Goal: Task Accomplishment & Management: Manage account settings

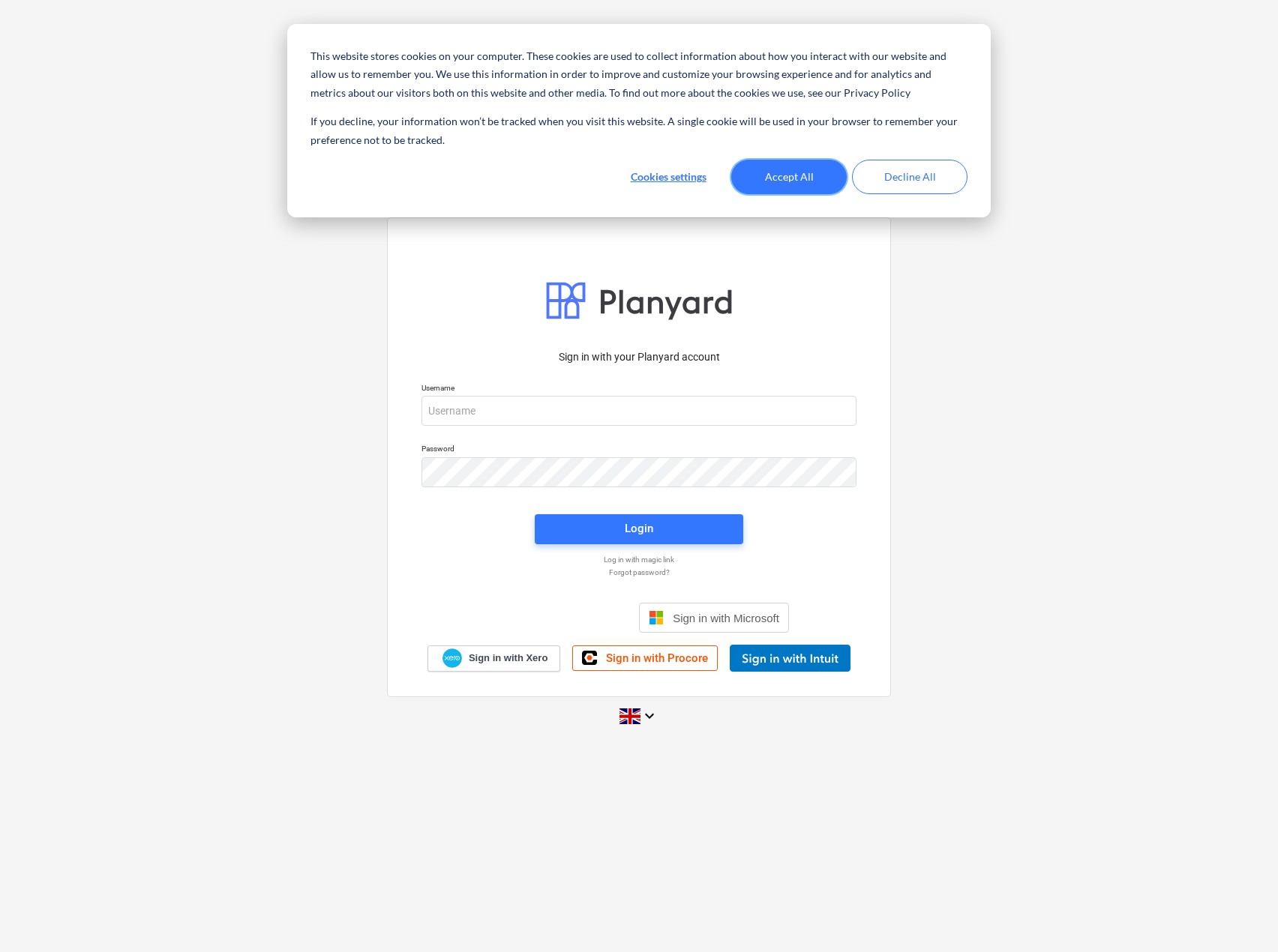
click at [828, 178] on button "Accept All" at bounding box center [789, 176] width 116 height 35
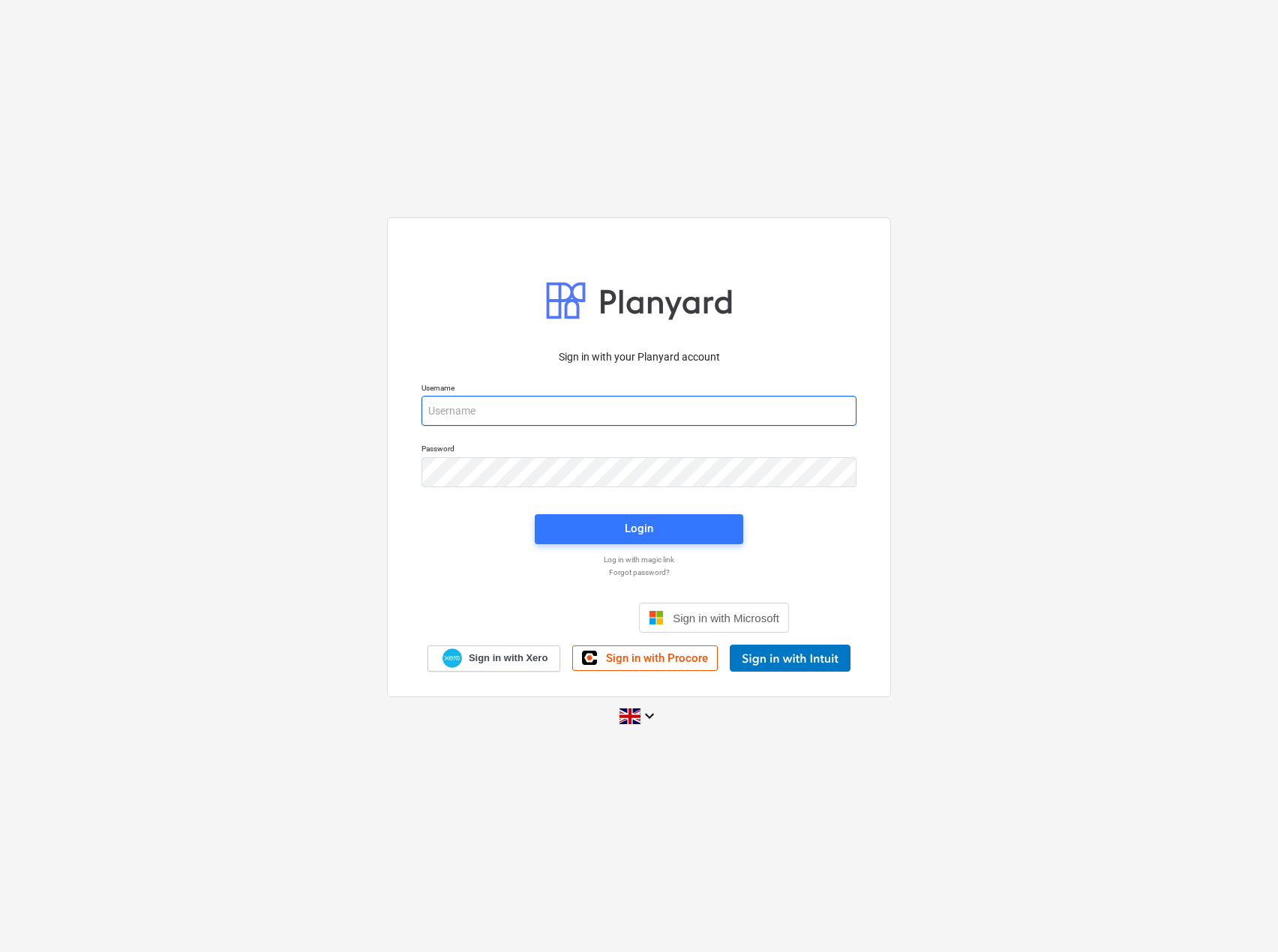
click at [562, 414] on input "email" at bounding box center [639, 411] width 435 height 30
click at [637, 411] on input "email" at bounding box center [639, 411] width 435 height 30
click at [598, 416] on input "email" at bounding box center [639, 411] width 435 height 30
paste input "[EMAIL_ADDRESS][DOMAIN_NAME]"
type input "[EMAIL_ADDRESS][DOMAIN_NAME]"
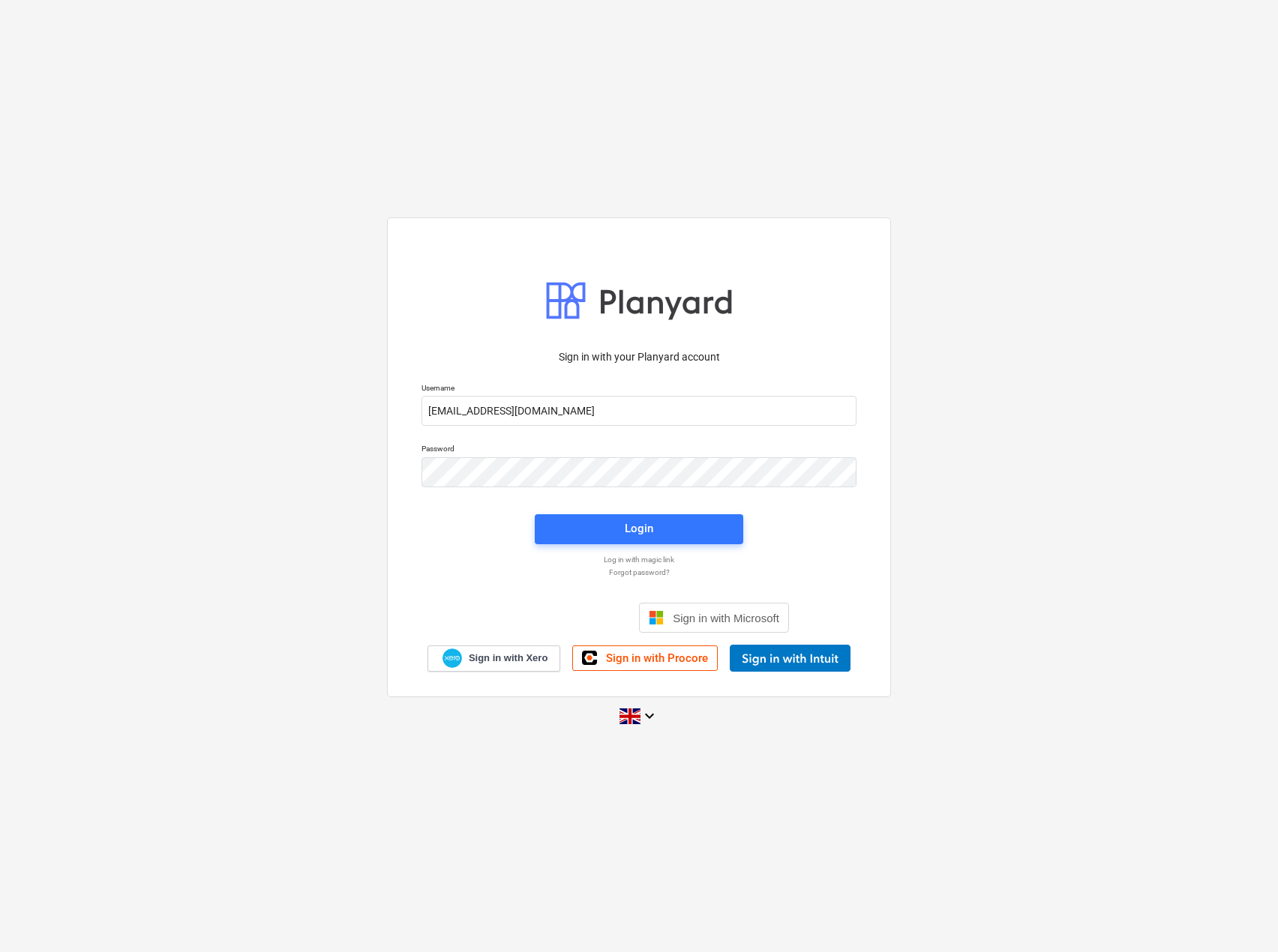
click at [349, 529] on div "Sign in with your Planyard account Username [EMAIL_ADDRESS][DOMAIN_NAME] Passwo…" at bounding box center [639, 476] width 1278 height 542
click at [582, 532] on span "Login" at bounding box center [639, 529] width 172 height 20
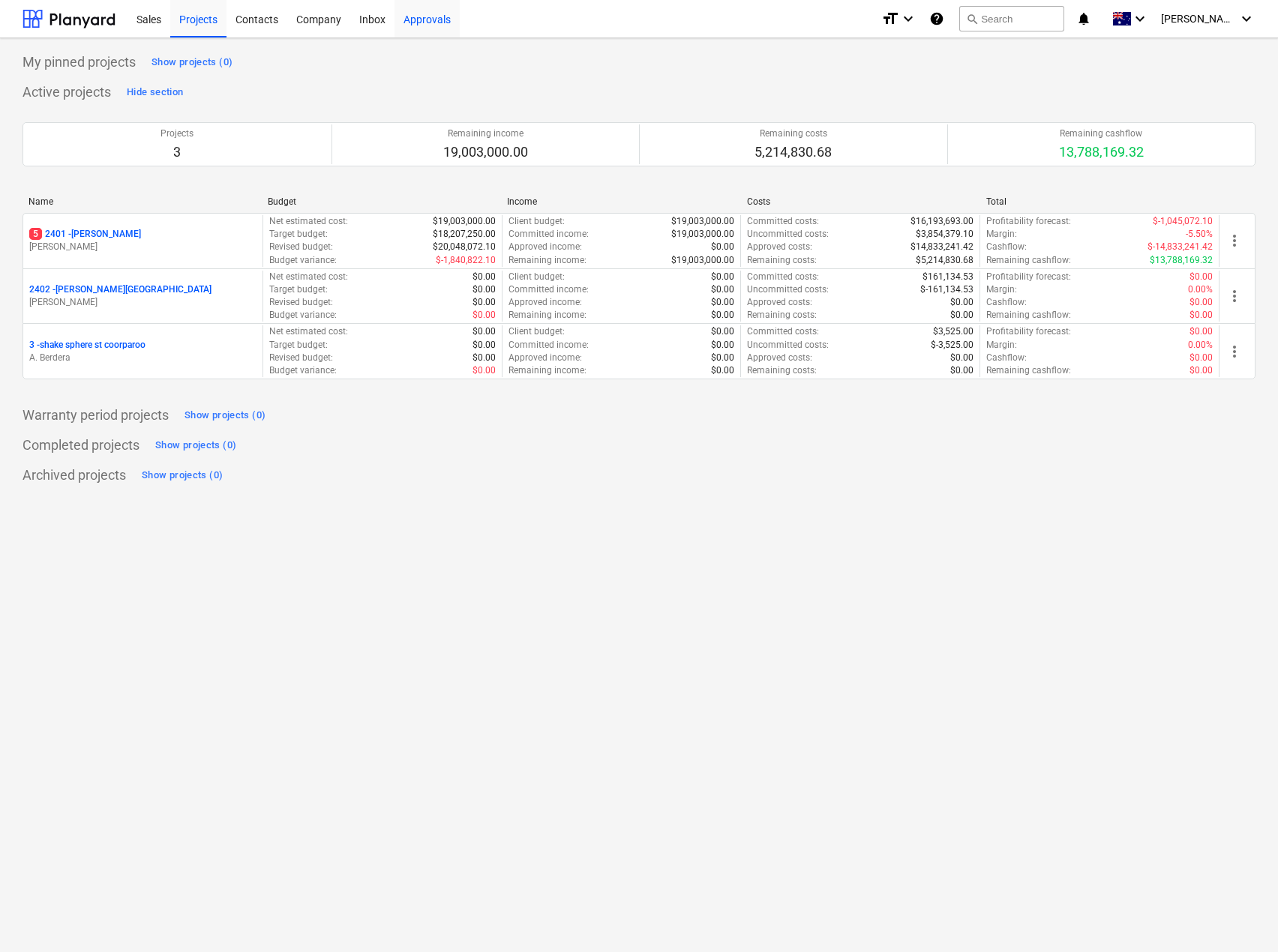
click at [442, 16] on div "Approvals" at bounding box center [427, 18] width 66 height 38
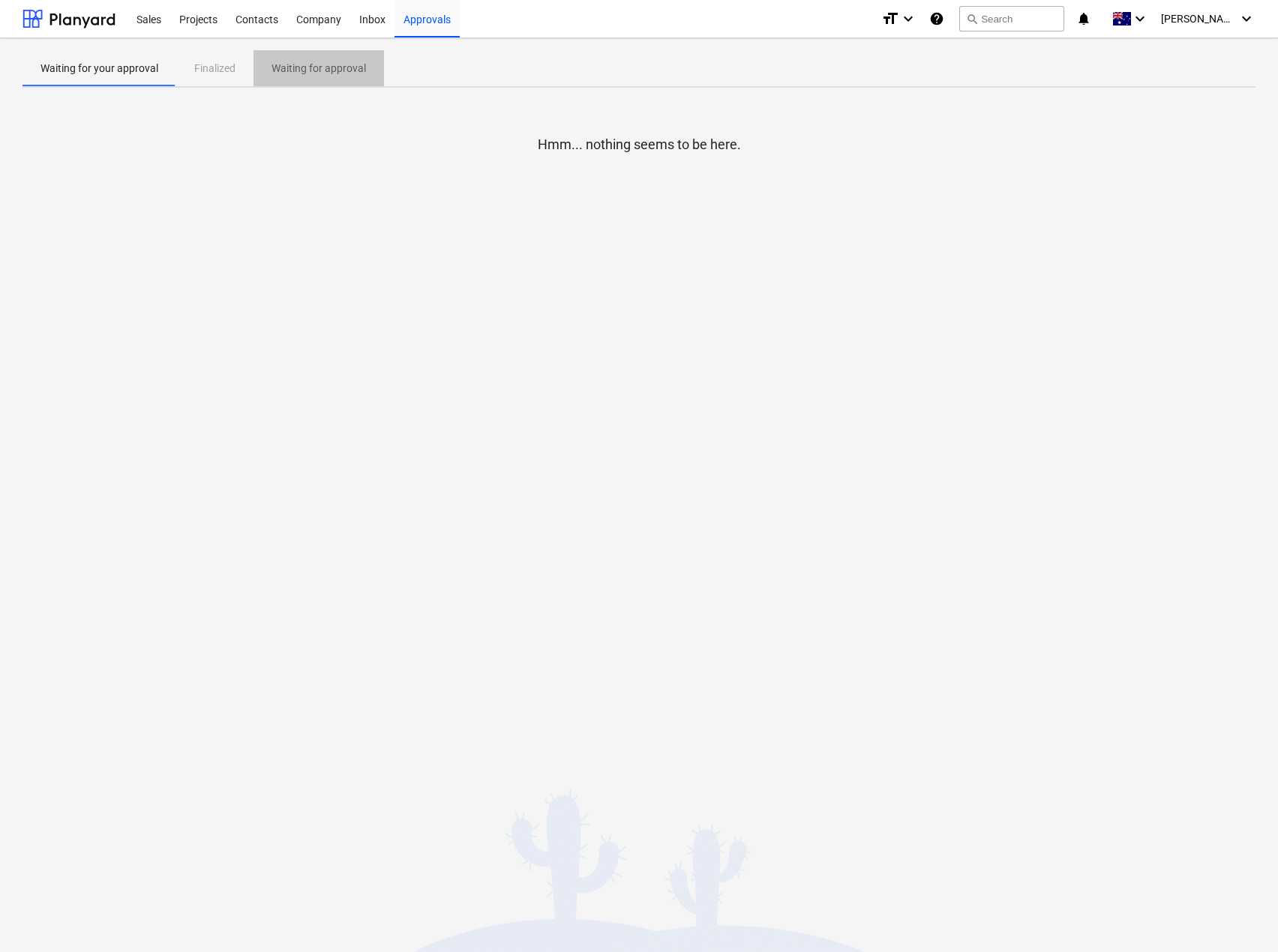
click at [312, 68] on p "Waiting for approval" at bounding box center [319, 69] width 95 height 16
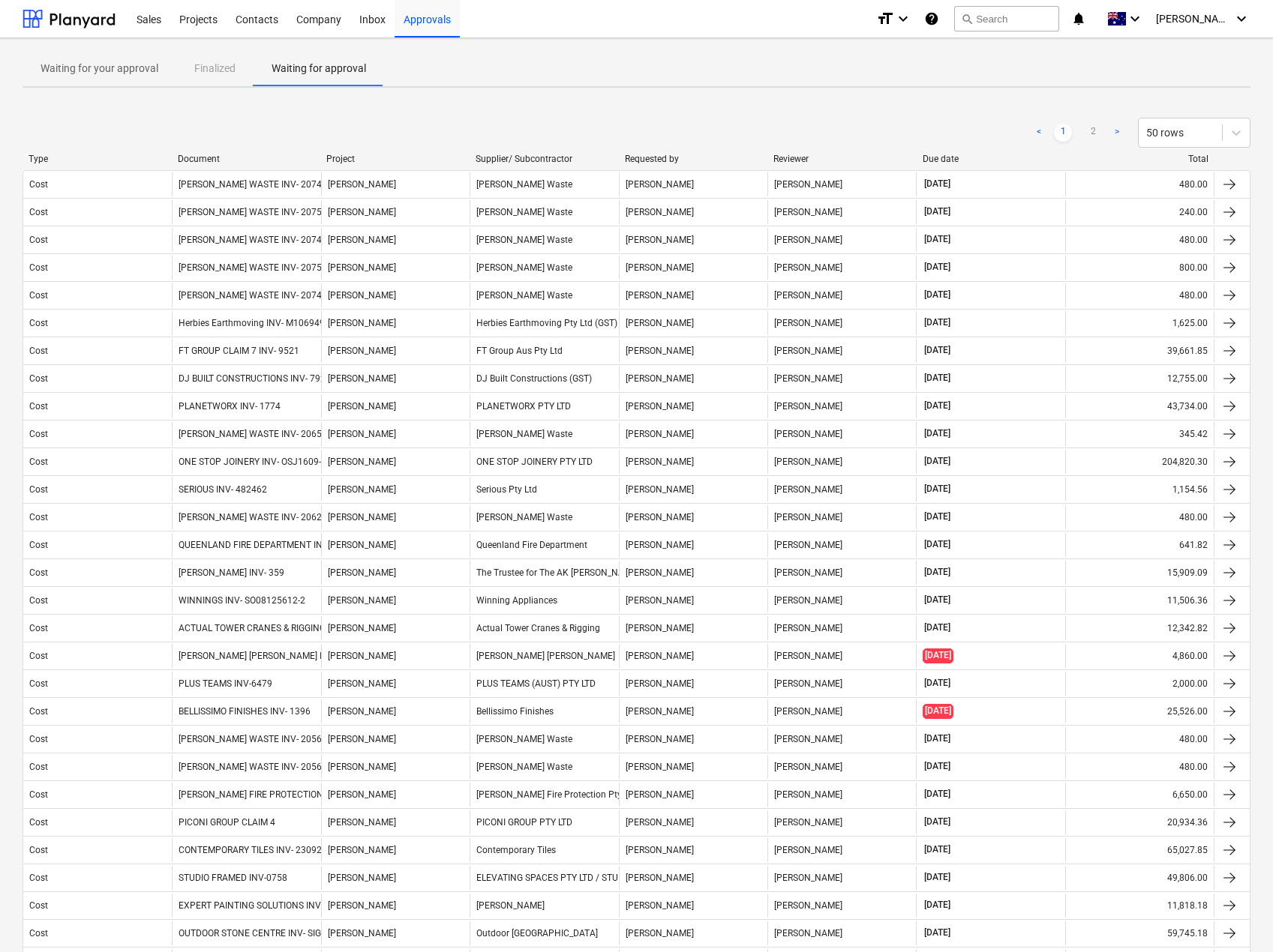
click at [210, 160] on div "Document" at bounding box center [246, 158] width 137 height 11
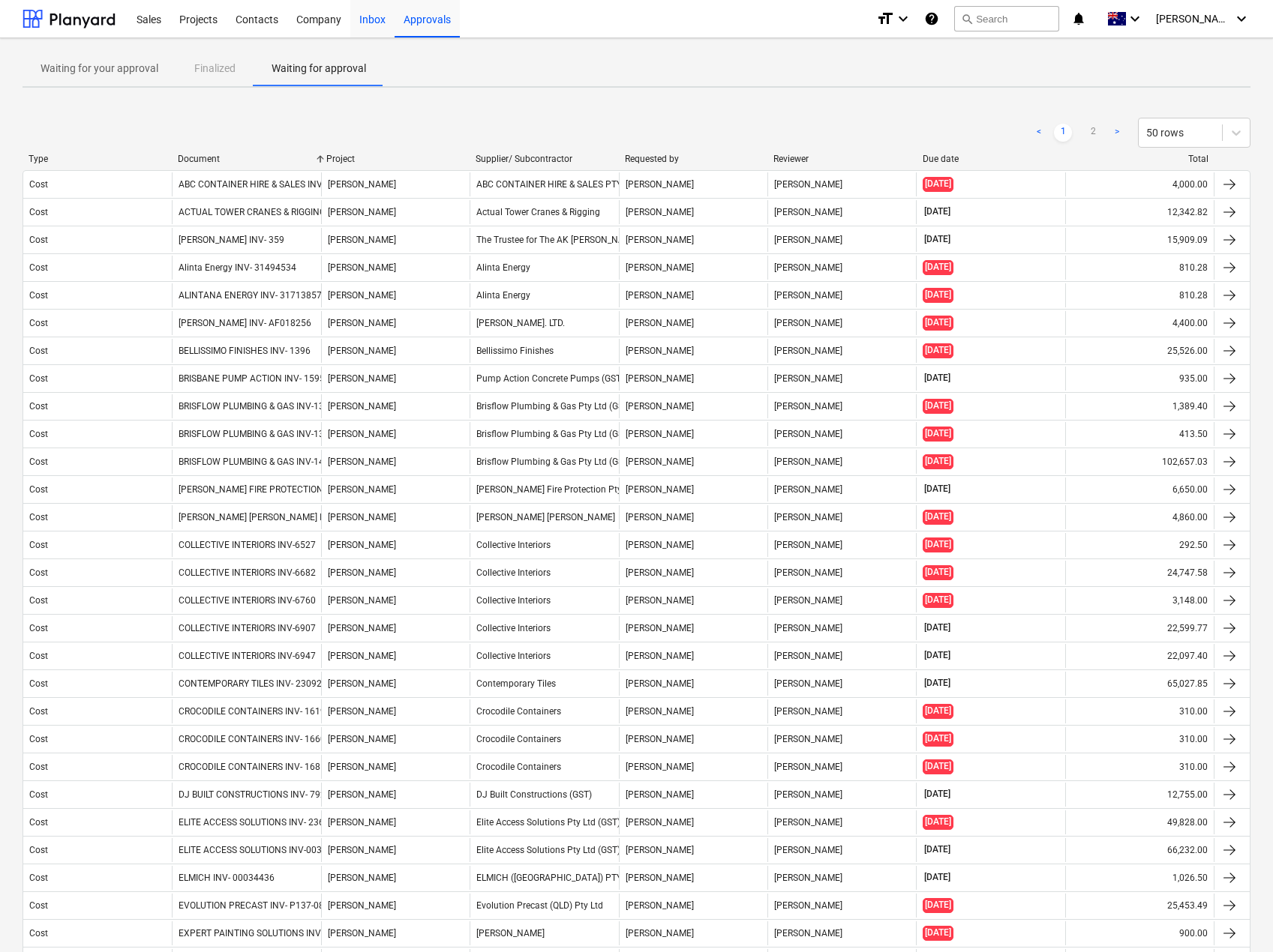
click at [365, 25] on div "Inbox" at bounding box center [373, 18] width 44 height 38
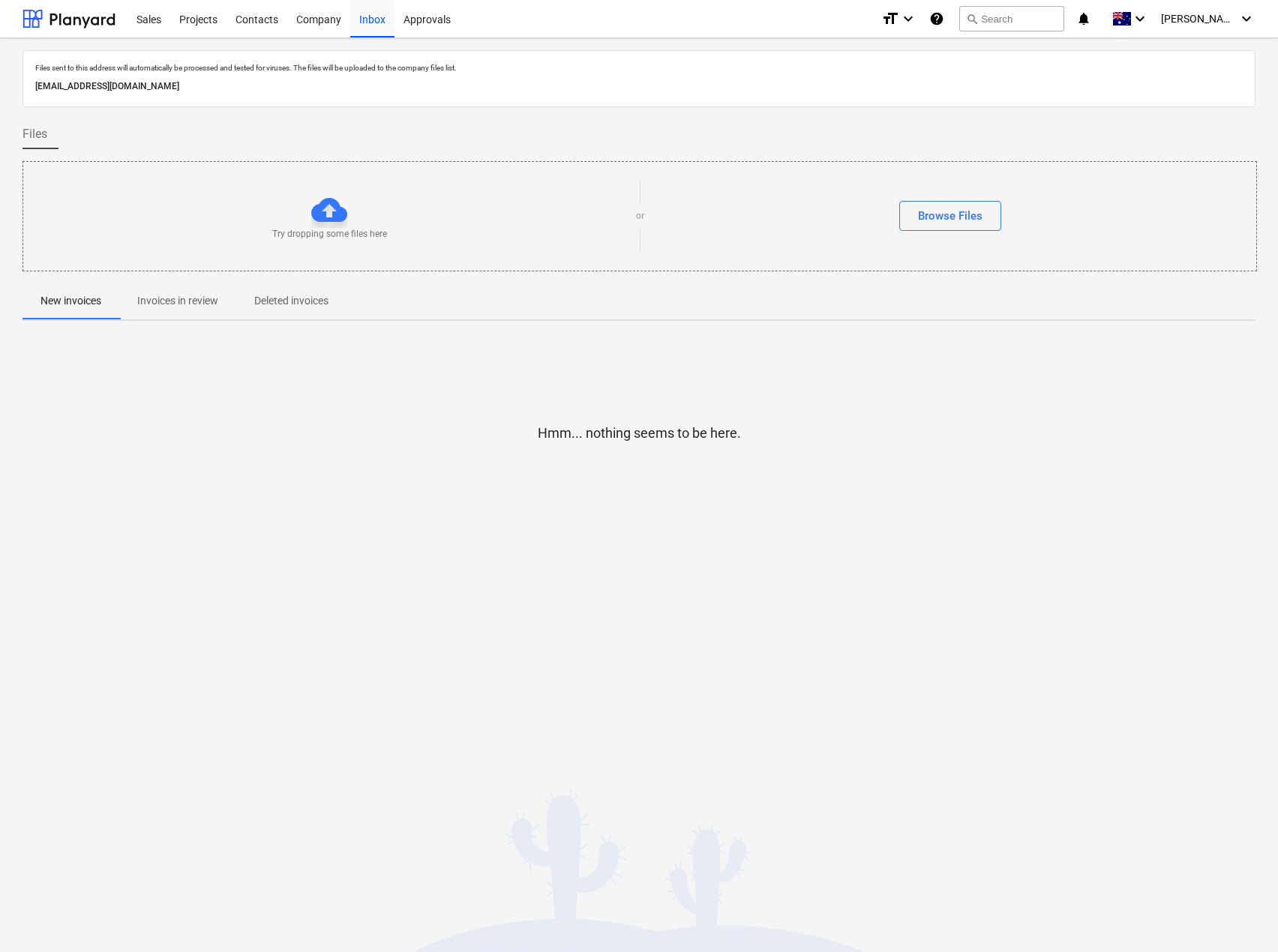
drag, startPoint x: 325, startPoint y: 90, endPoint x: 36, endPoint y: 86, distance: 289.0
click at [36, 86] on p "[EMAIL_ADDRESS][DOMAIN_NAME]" at bounding box center [639, 87] width 1208 height 16
copy p "[EMAIL_ADDRESS][DOMAIN_NAME]"
click at [155, 298] on p "Invoices in review" at bounding box center [177, 301] width 81 height 16
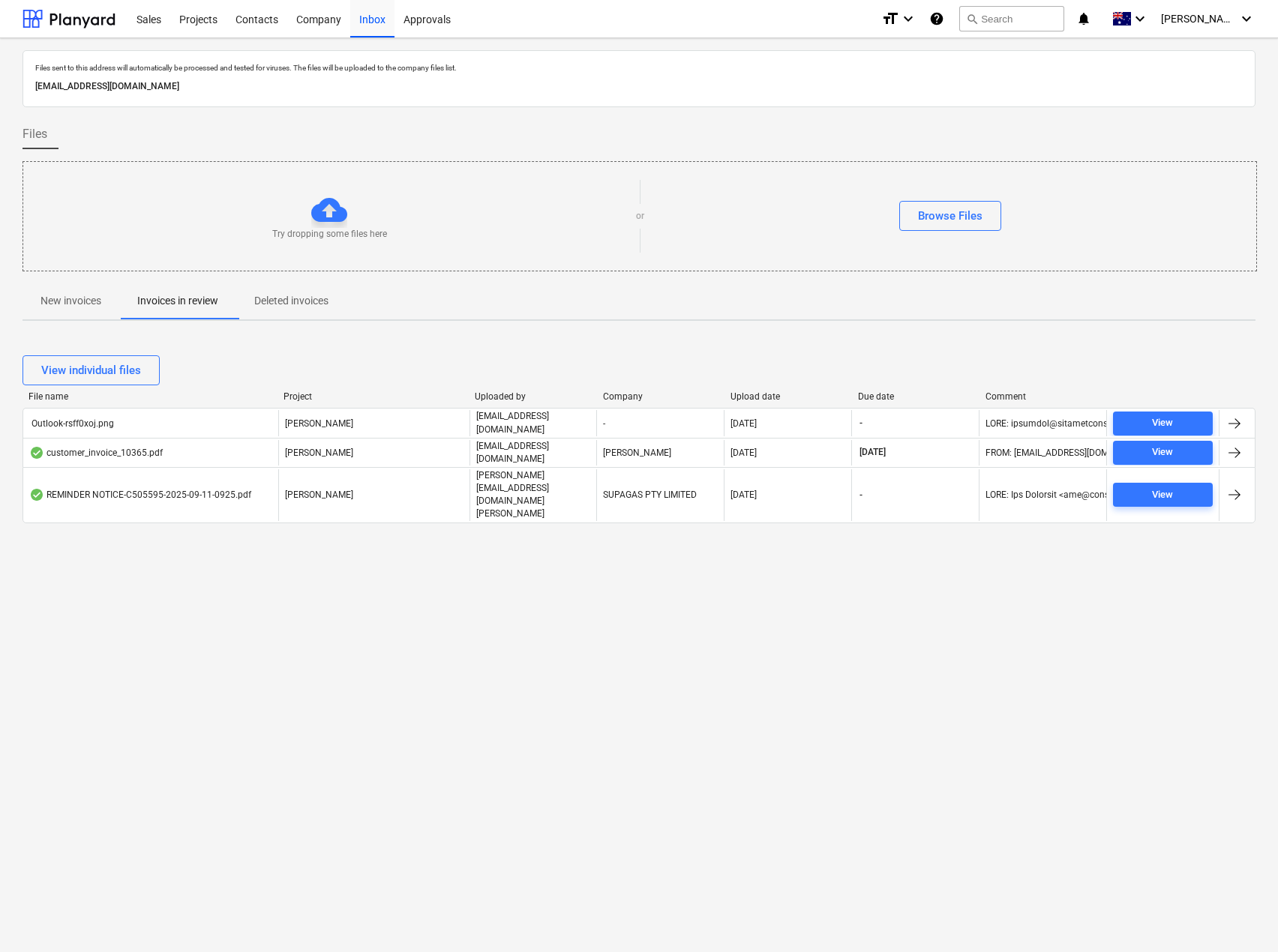
click at [60, 303] on p "New invoices" at bounding box center [71, 301] width 61 height 16
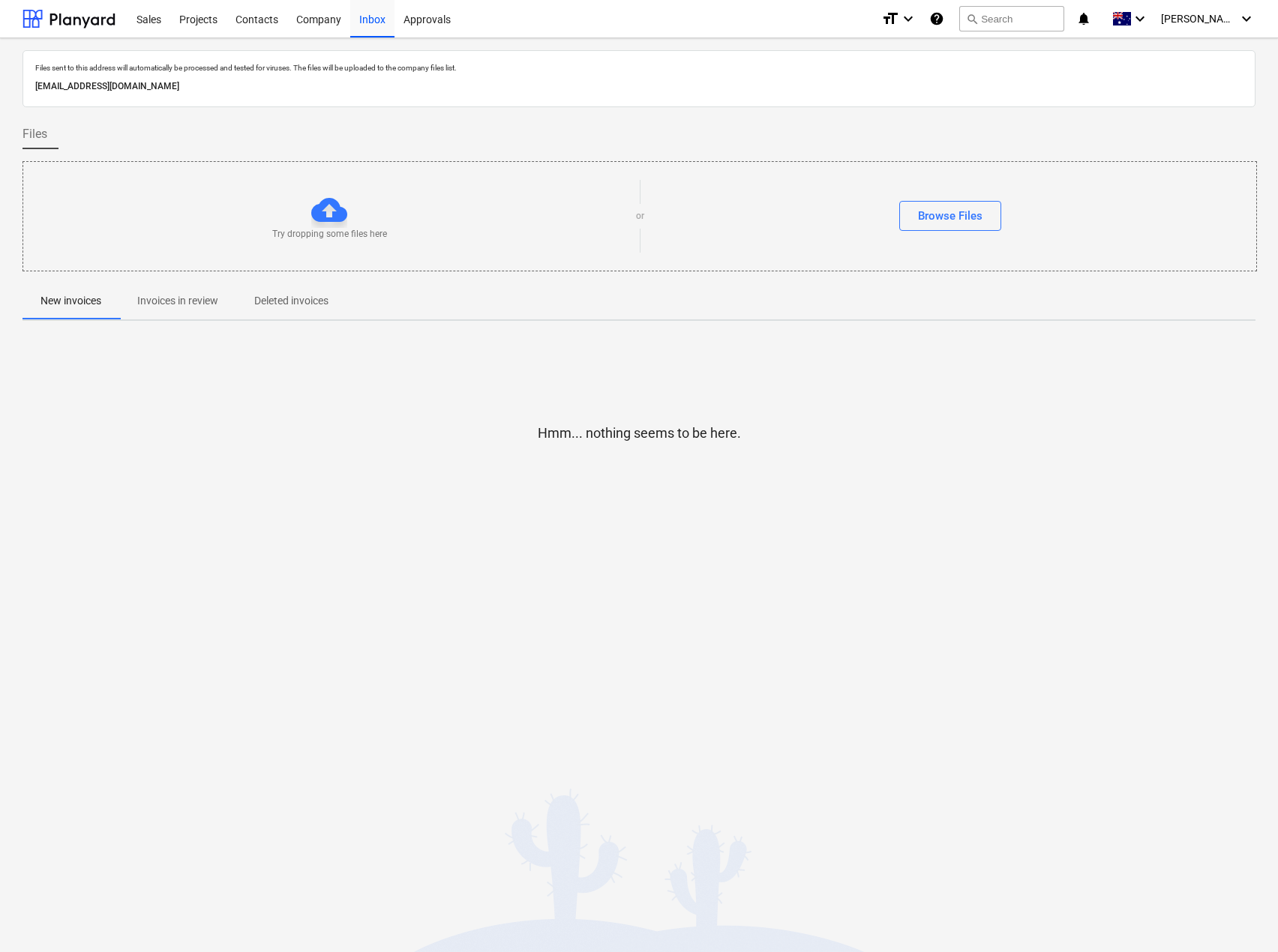
click at [154, 299] on p "Invoices in review" at bounding box center [177, 301] width 81 height 16
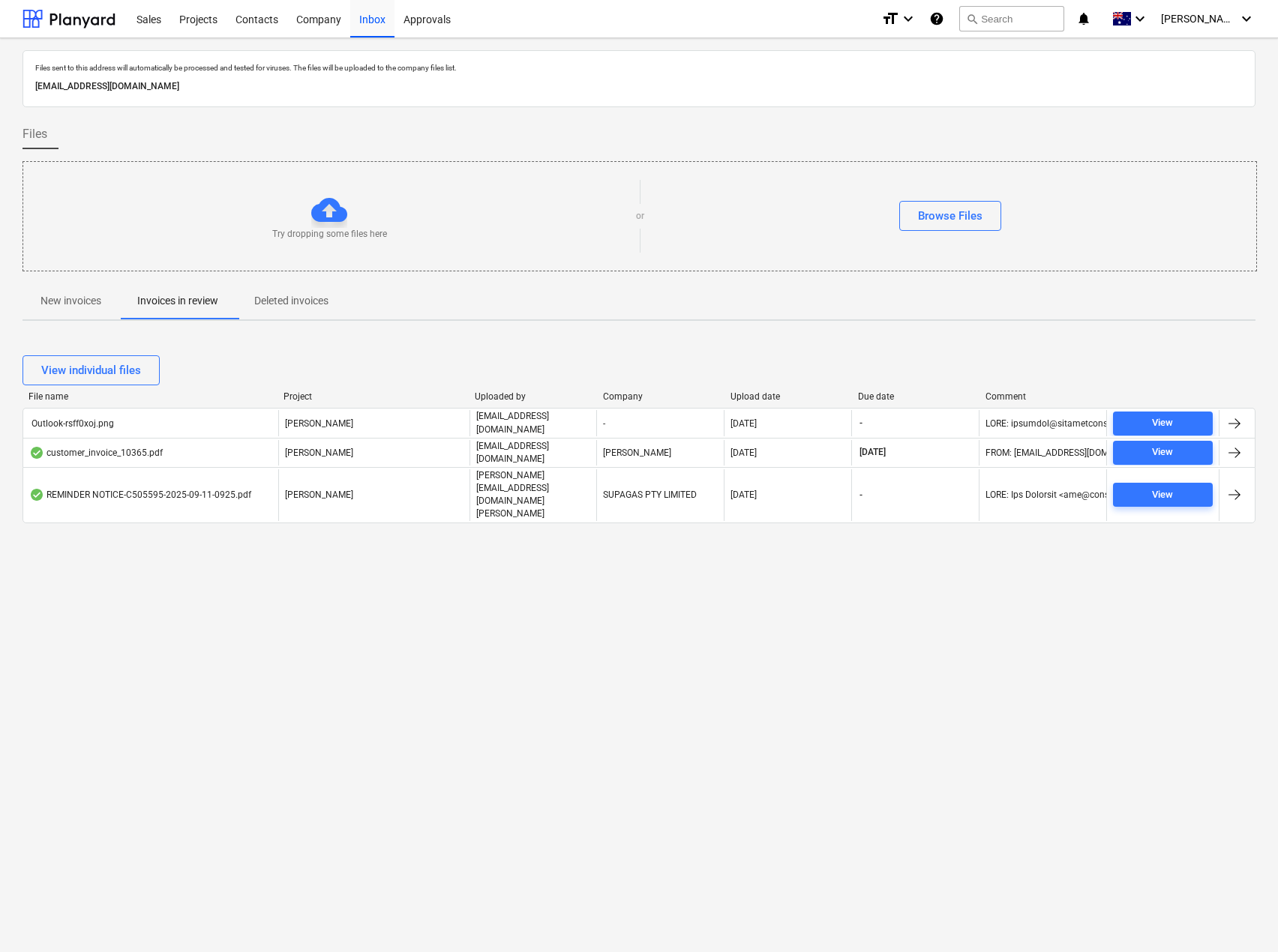
click at [69, 291] on span "New invoices" at bounding box center [71, 301] width 97 height 25
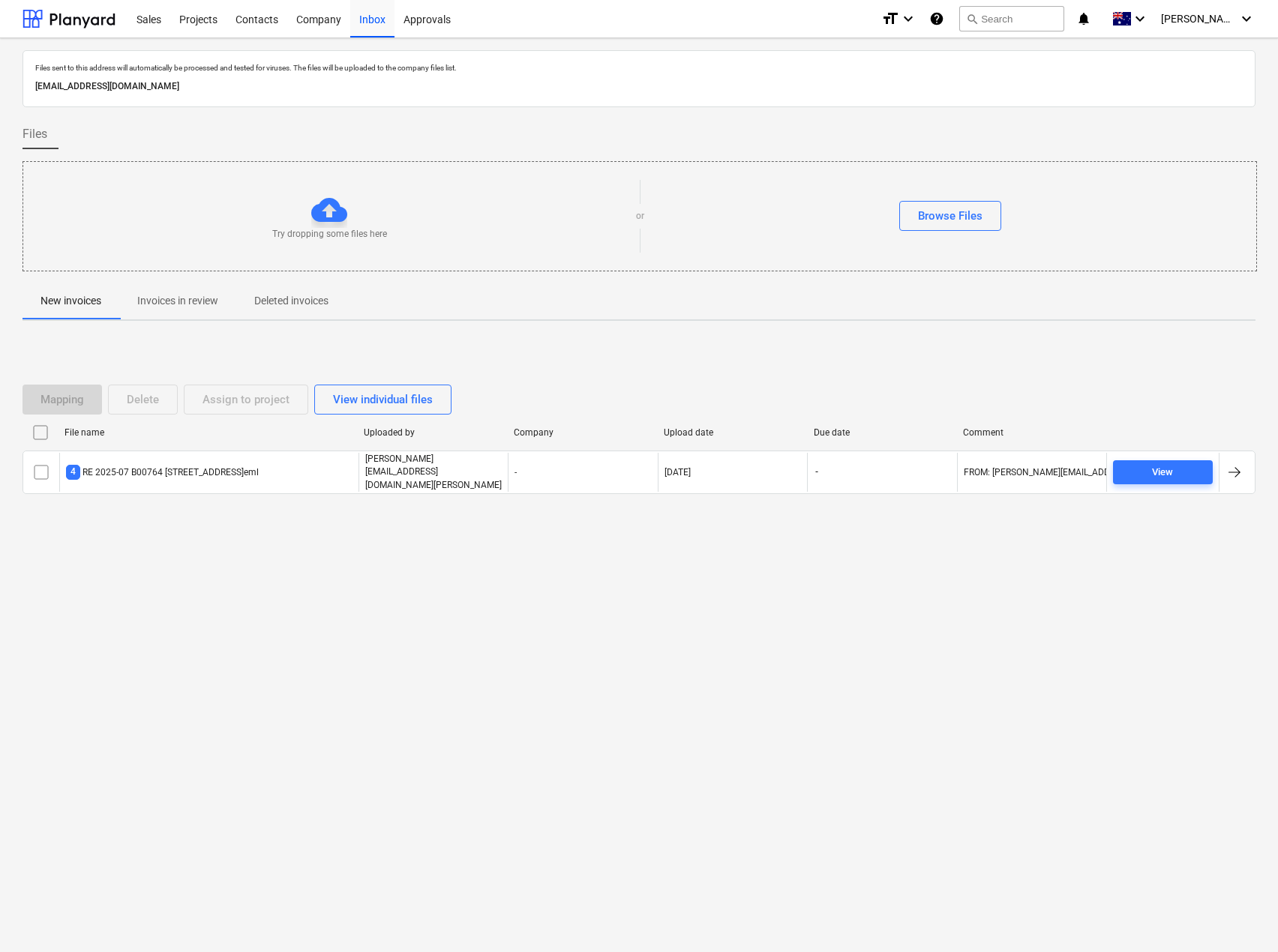
click at [1176, 474] on span "View" at bounding box center [1163, 472] width 88 height 17
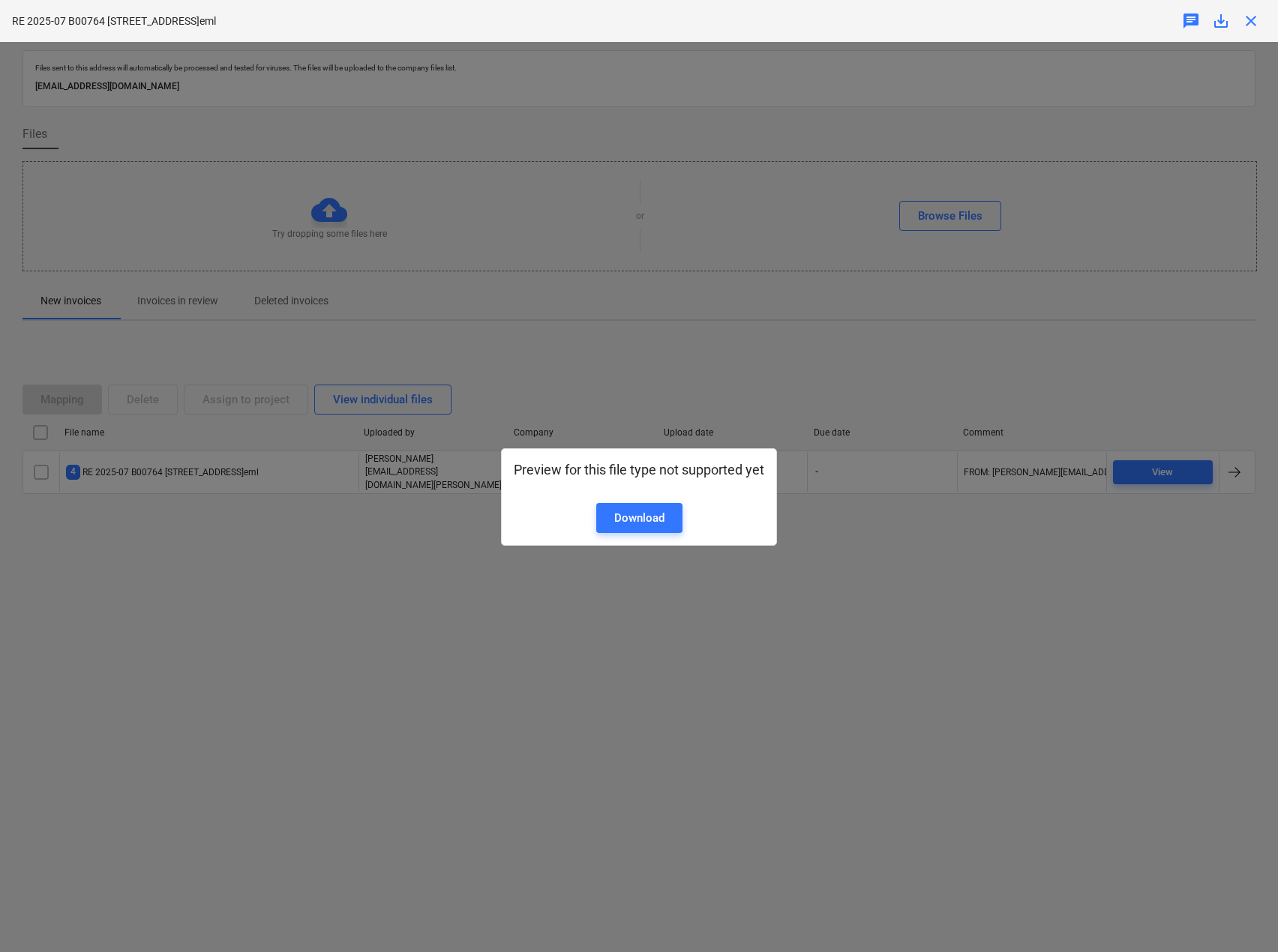
click at [876, 546] on div "Preview for this file type not supported yet Download" at bounding box center [639, 497] width 1278 height 910
click at [264, 520] on div "Preview for this file type not supported yet Download" at bounding box center [639, 497] width 1278 height 910
click at [881, 564] on div "Preview for this file type not supported yet Download" at bounding box center [639, 497] width 1278 height 910
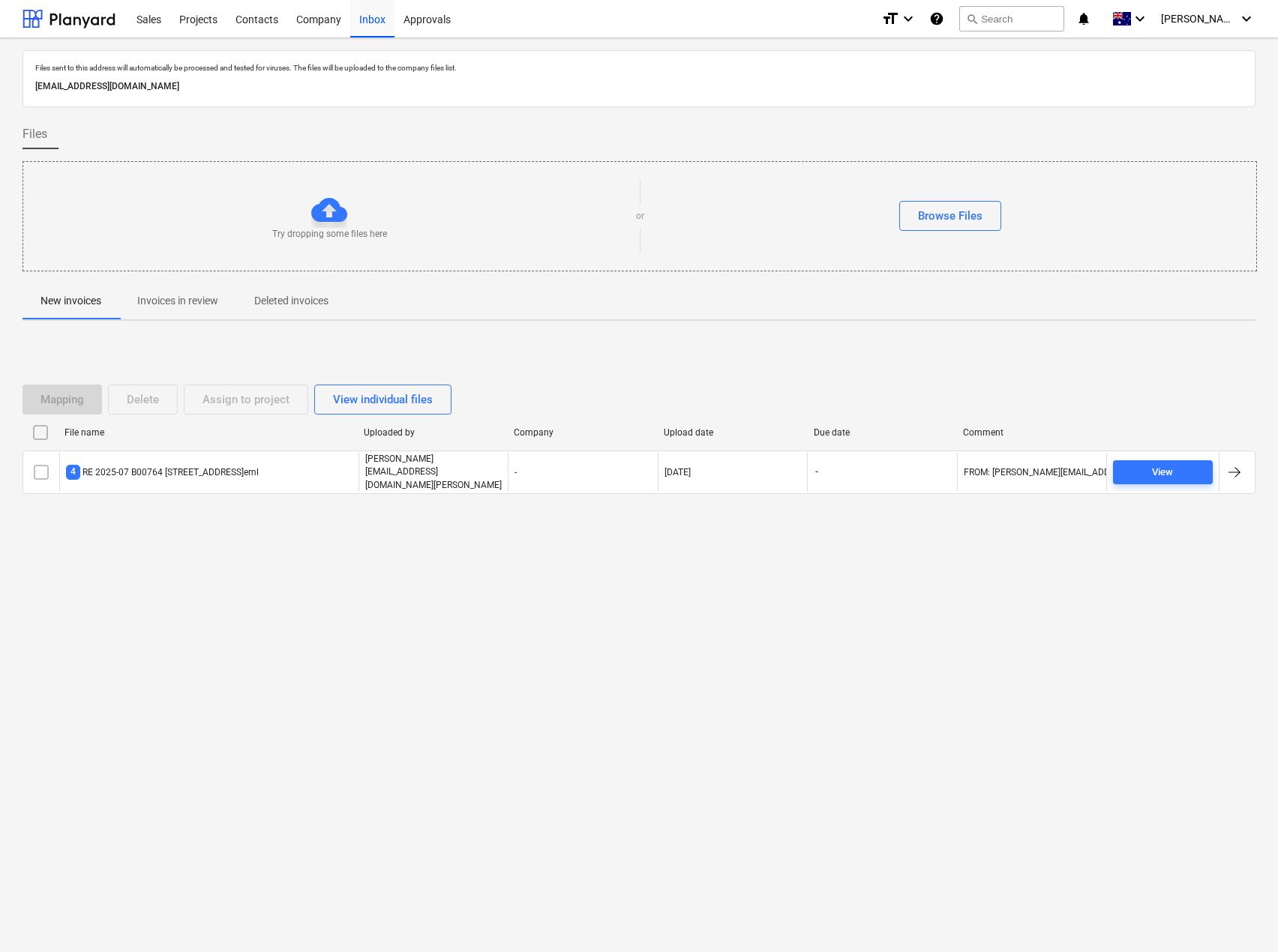
click at [134, 309] on span "Invoices in review" at bounding box center [177, 301] width 117 height 25
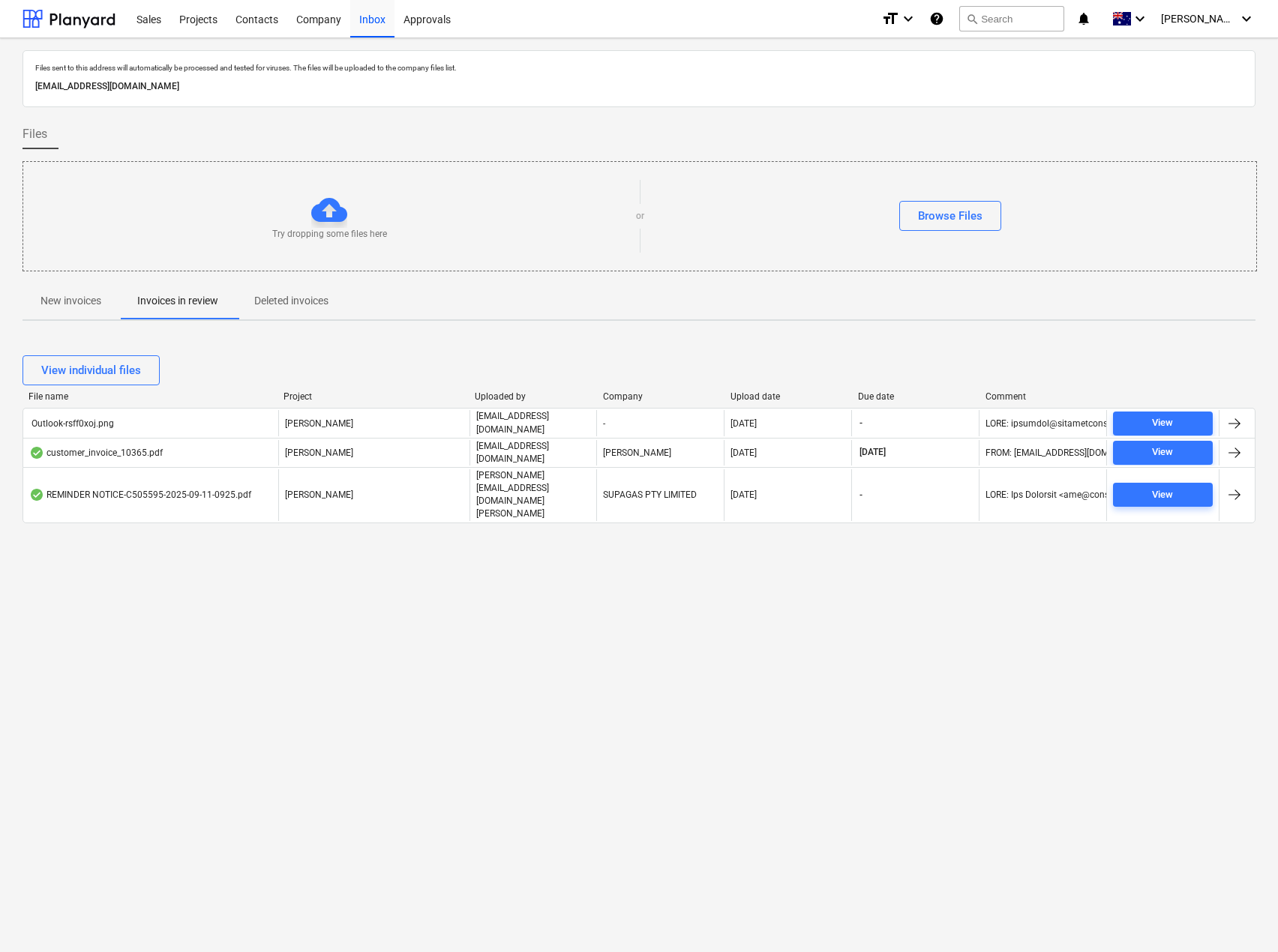
click at [76, 303] on p "New invoices" at bounding box center [71, 301] width 61 height 16
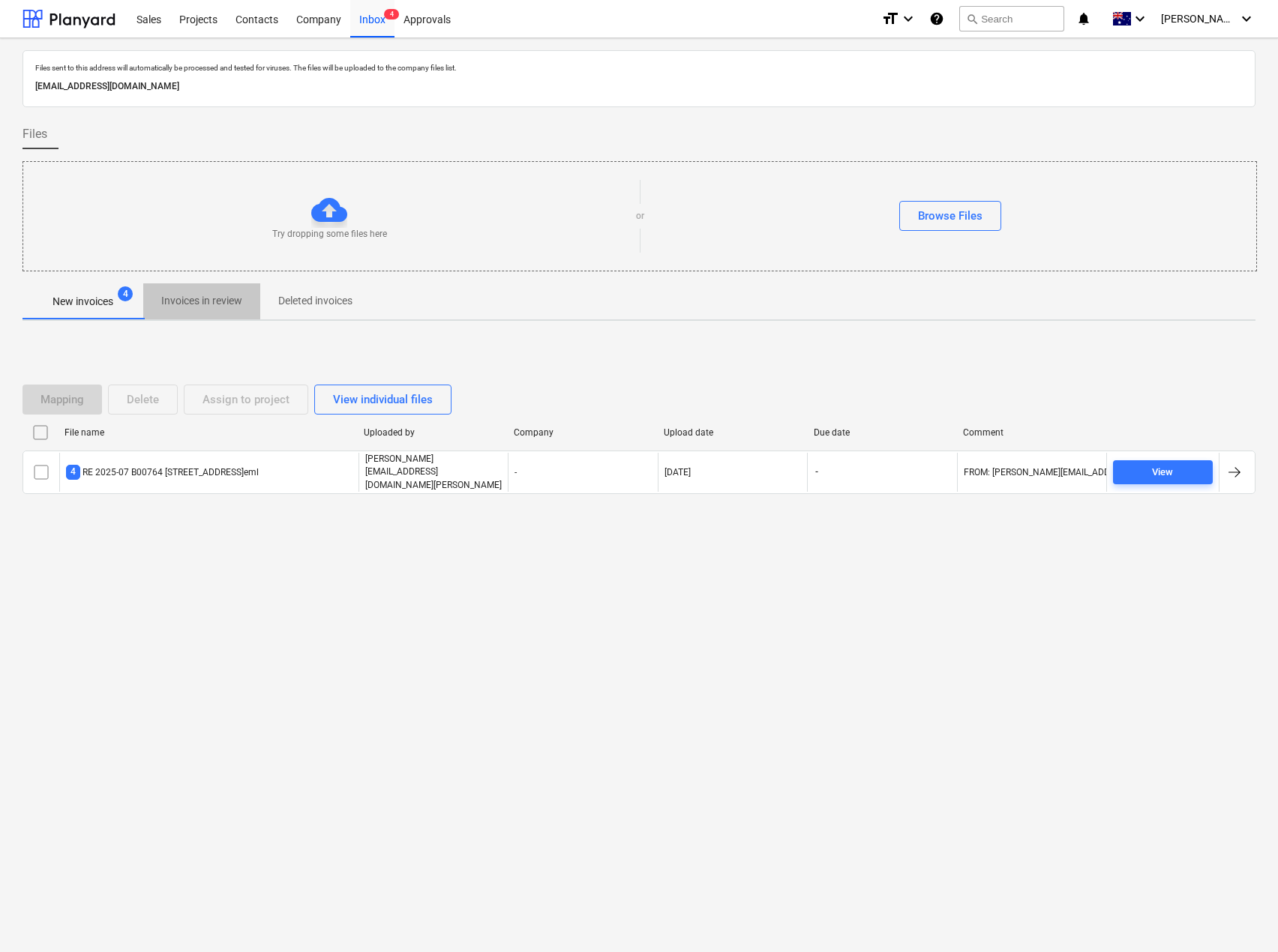
click at [198, 303] on p "Invoices in review" at bounding box center [201, 301] width 81 height 16
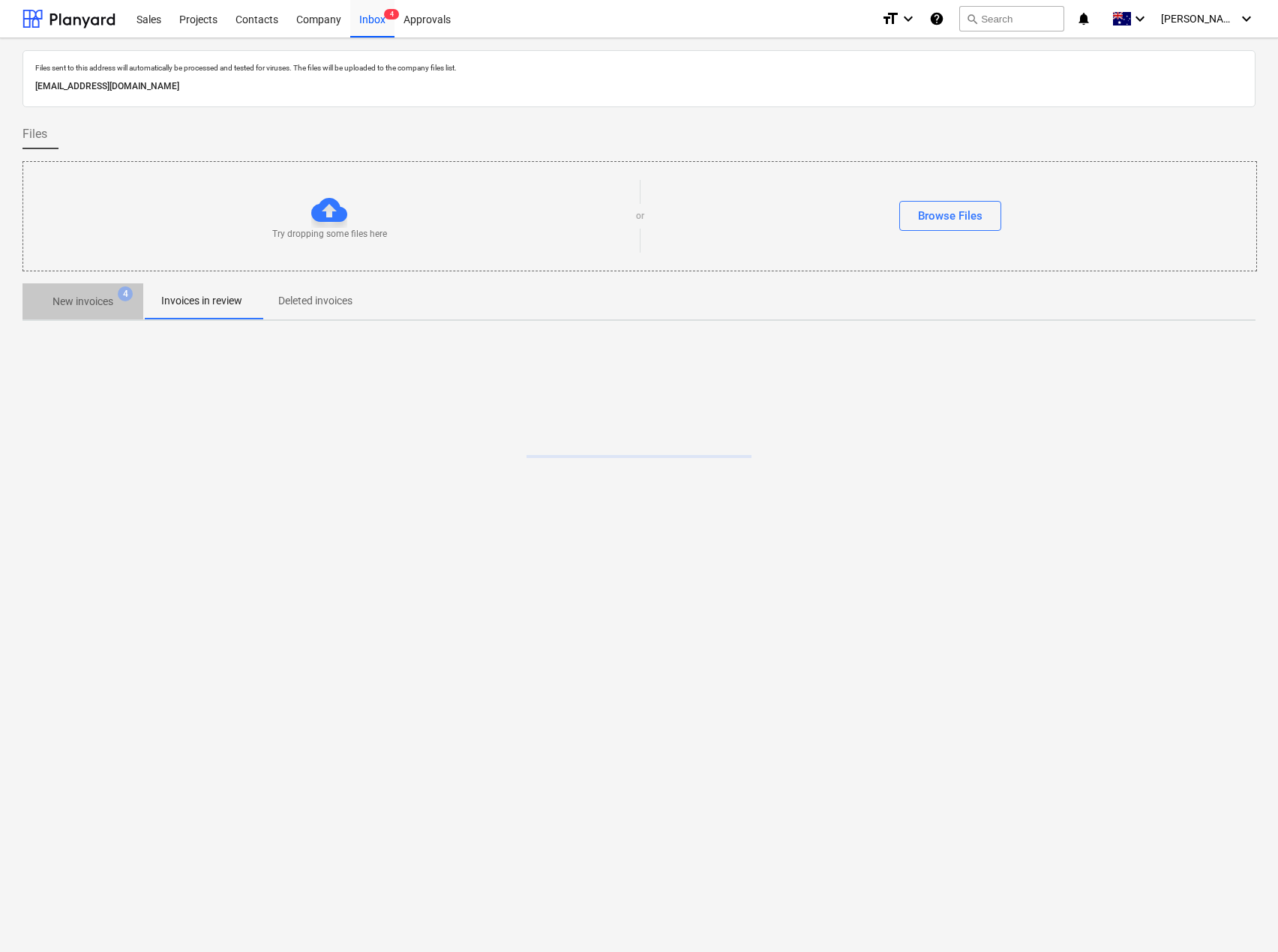
click at [81, 299] on p "New invoices" at bounding box center [83, 302] width 61 height 16
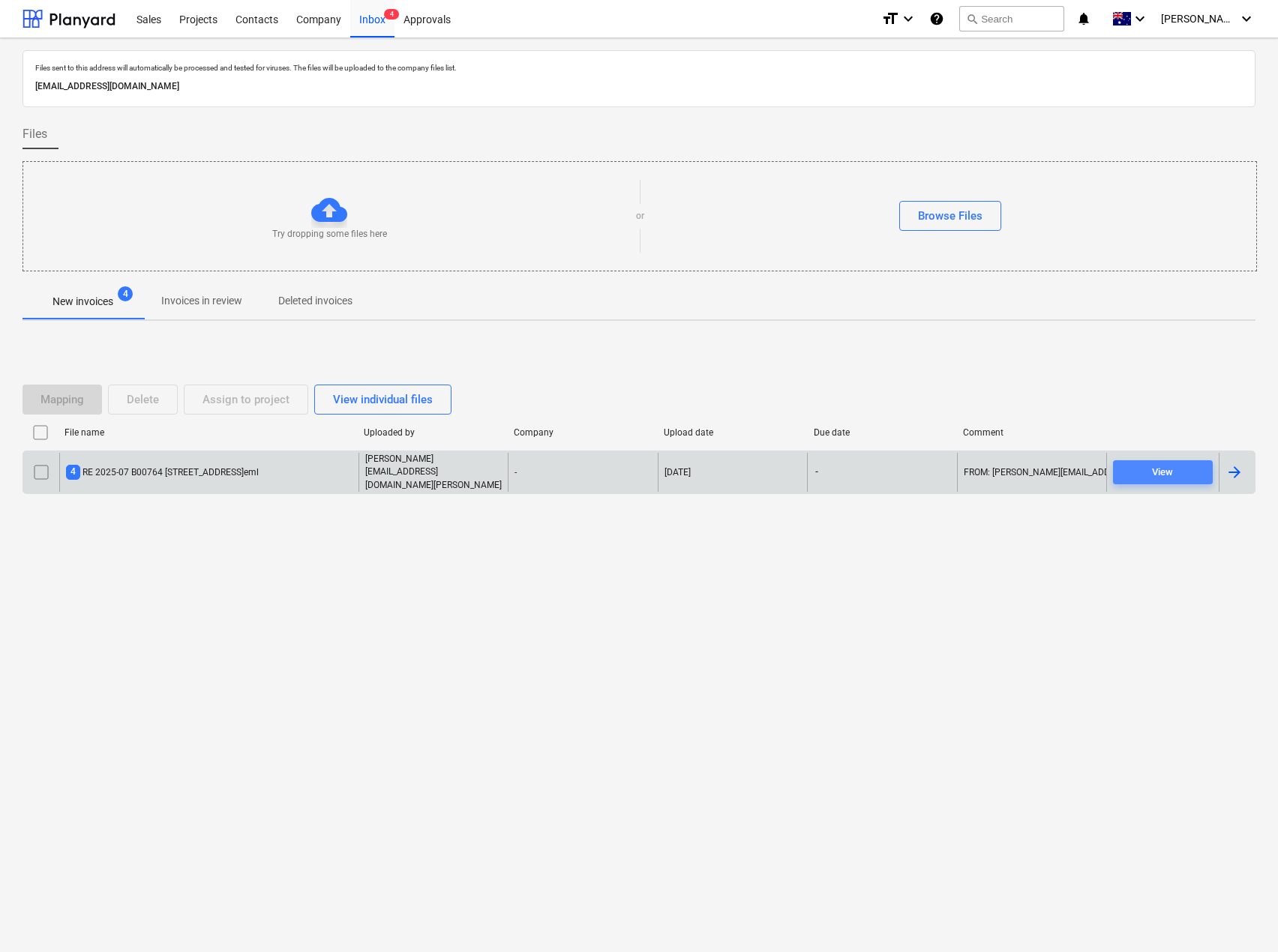
click at [1171, 475] on div "View" at bounding box center [1162, 472] width 21 height 17
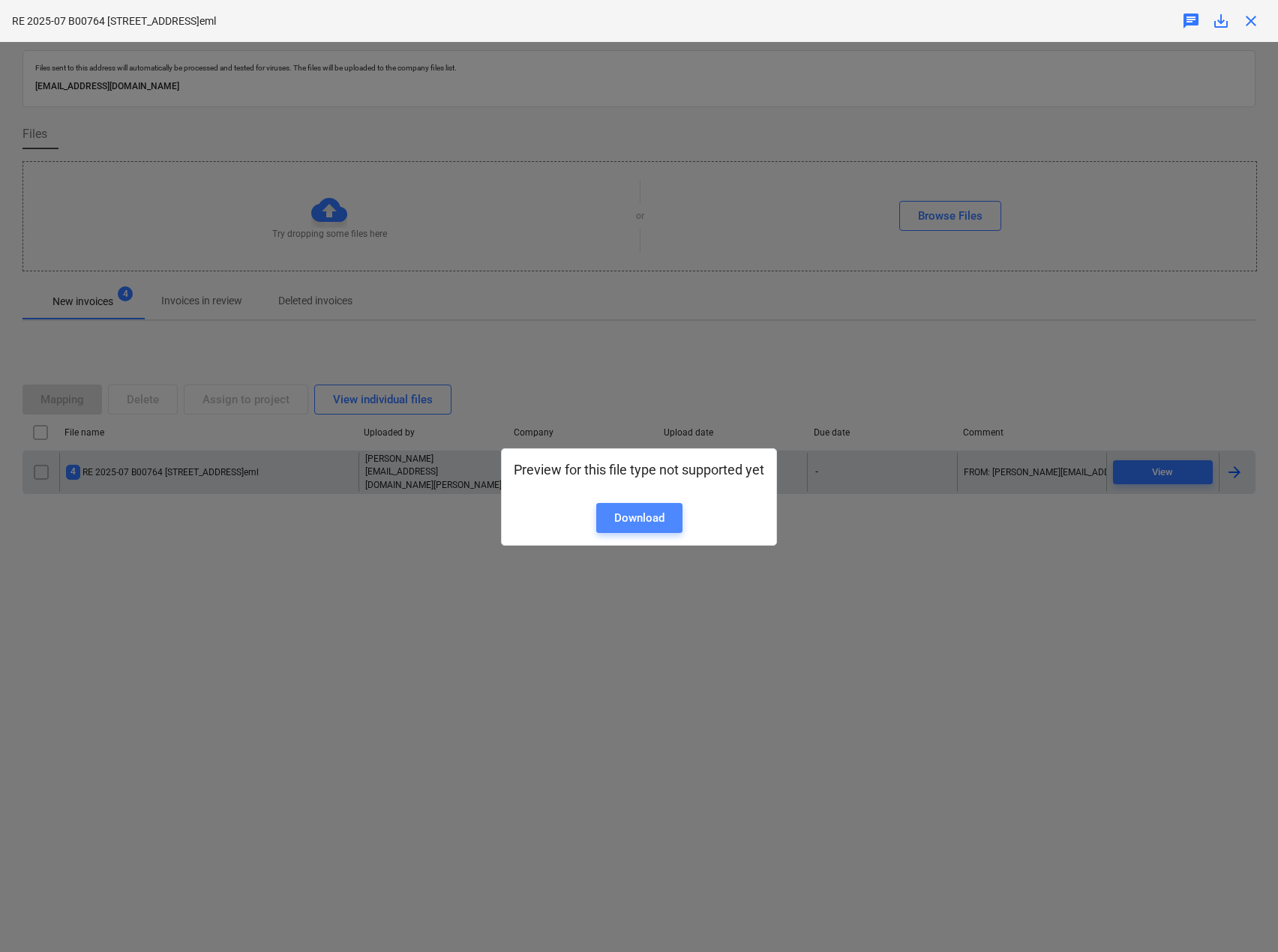
click at [617, 509] on div "Download" at bounding box center [639, 519] width 50 height 20
click at [390, 416] on div "Preview for this file type not supported yet Download" at bounding box center [639, 497] width 1278 height 910
click at [788, 439] on div "Preview for this file type not supported yet Download" at bounding box center [639, 497] width 1278 height 910
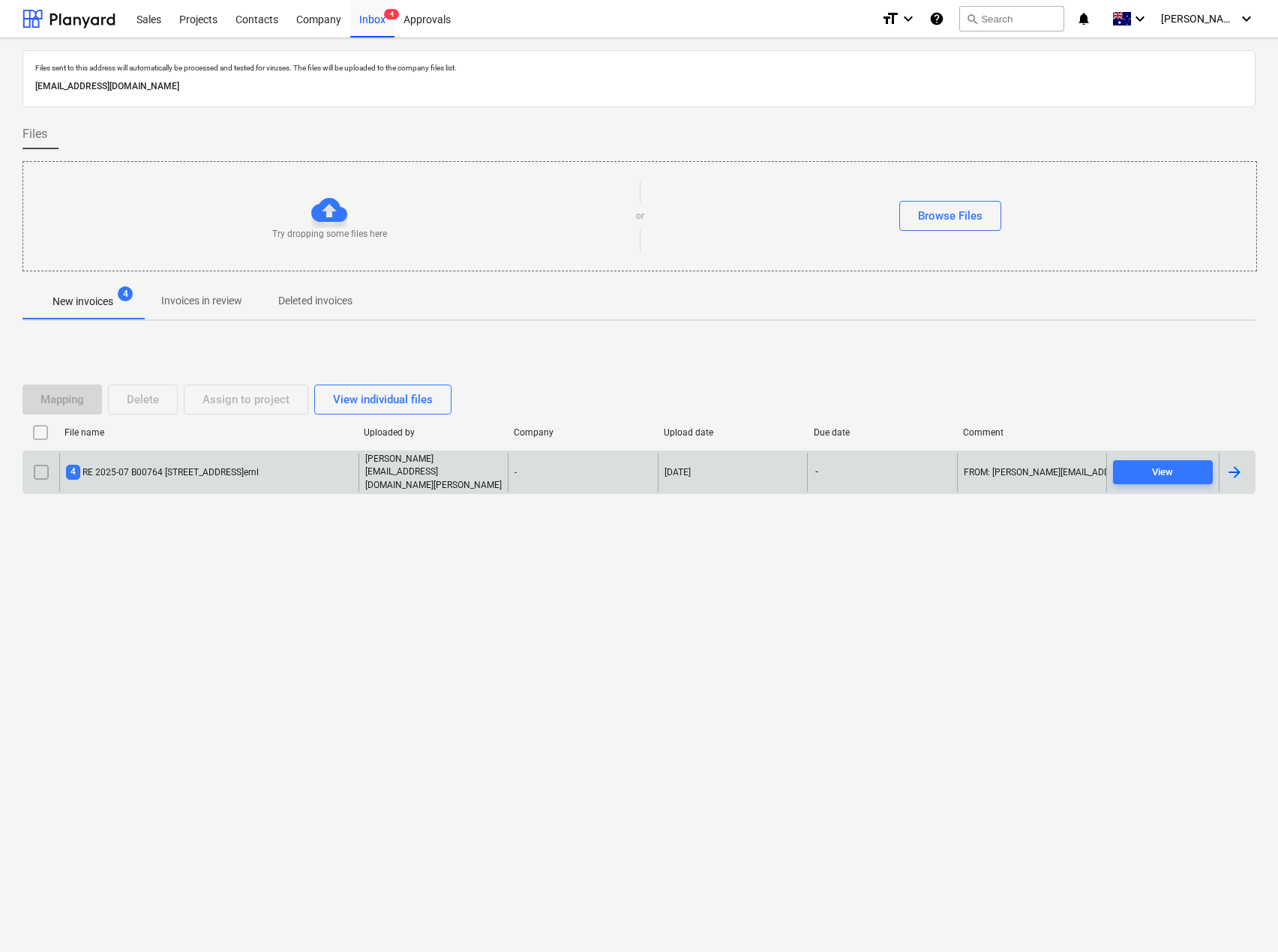
click at [392, 409] on div "View individual files" at bounding box center [383, 400] width 100 height 20
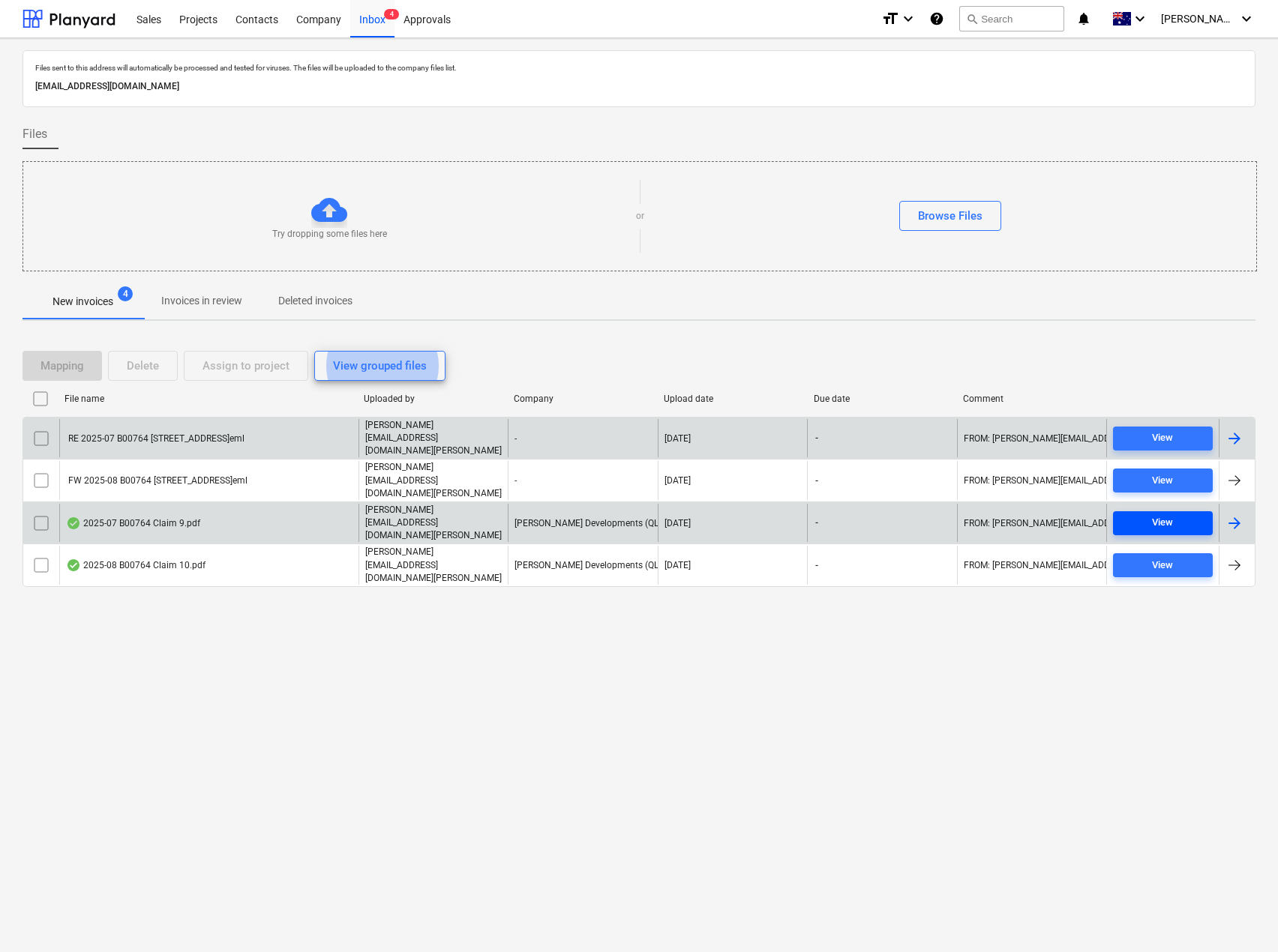
click at [1150, 515] on span "View" at bounding box center [1163, 523] width 88 height 17
click at [36, 400] on input "checkbox" at bounding box center [41, 399] width 24 height 24
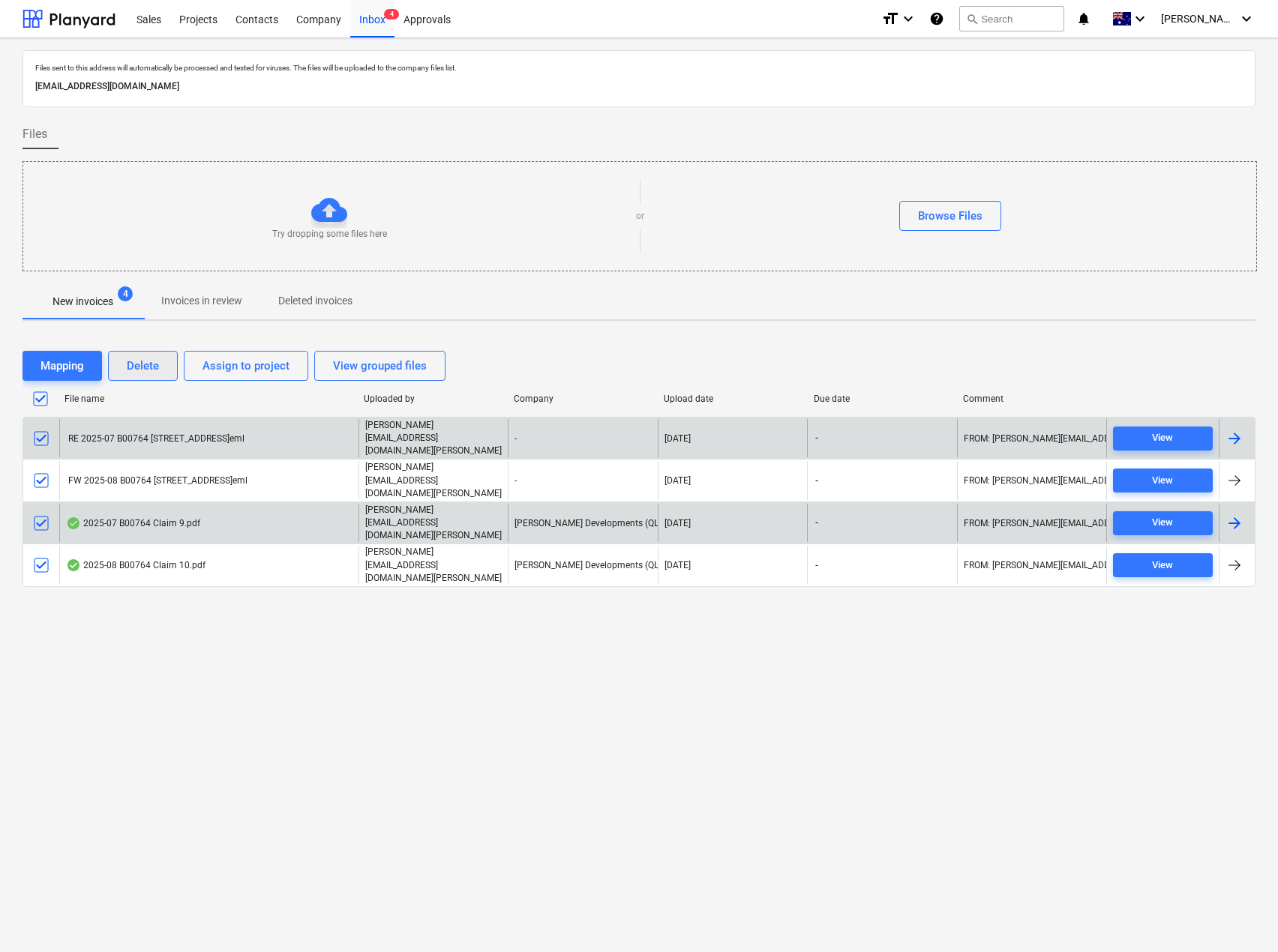
click at [136, 367] on div "Delete" at bounding box center [142, 366] width 32 height 20
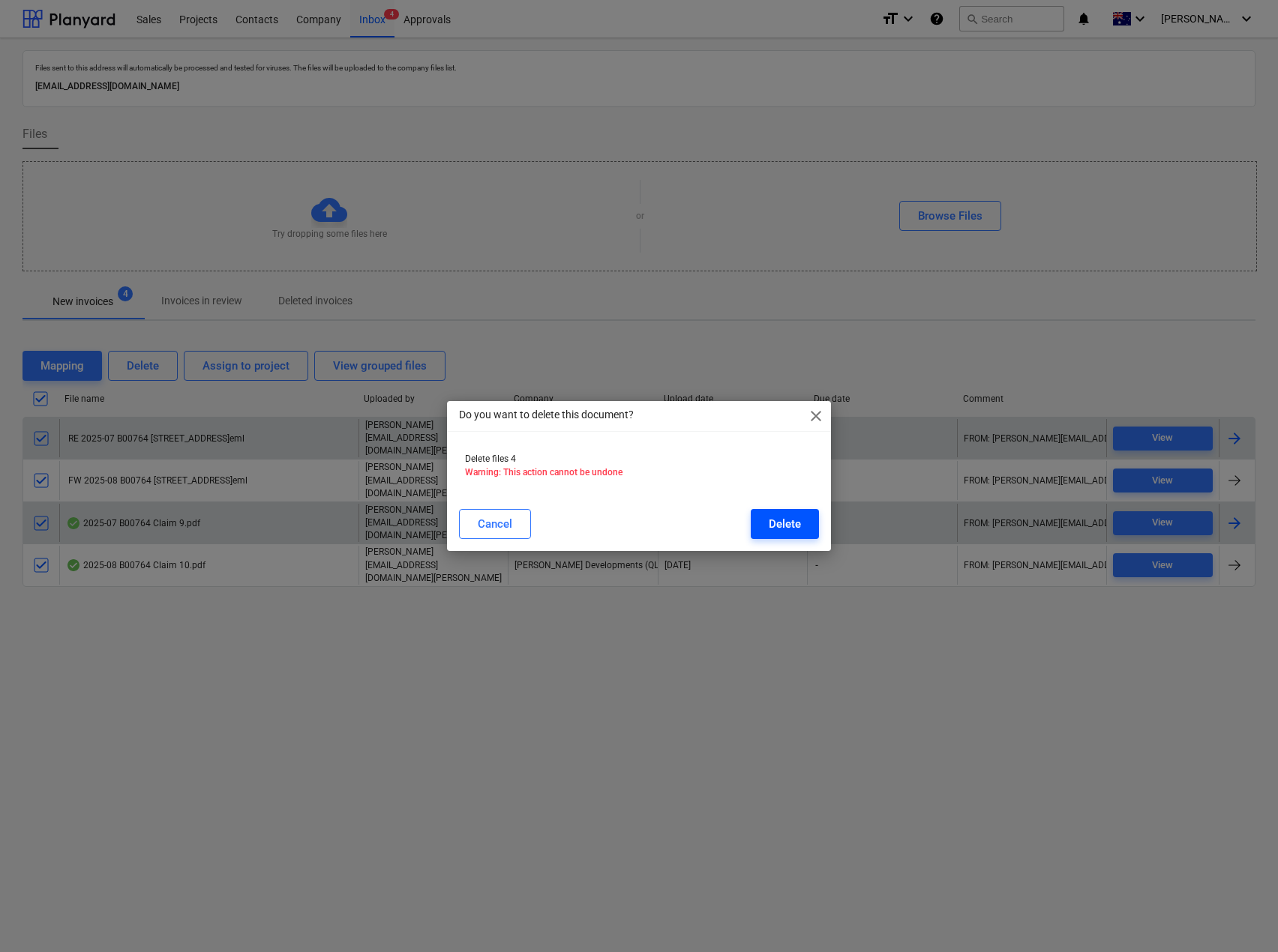
click at [783, 519] on div "Delete" at bounding box center [785, 525] width 32 height 20
